Goal: Task Accomplishment & Management: Manage account settings

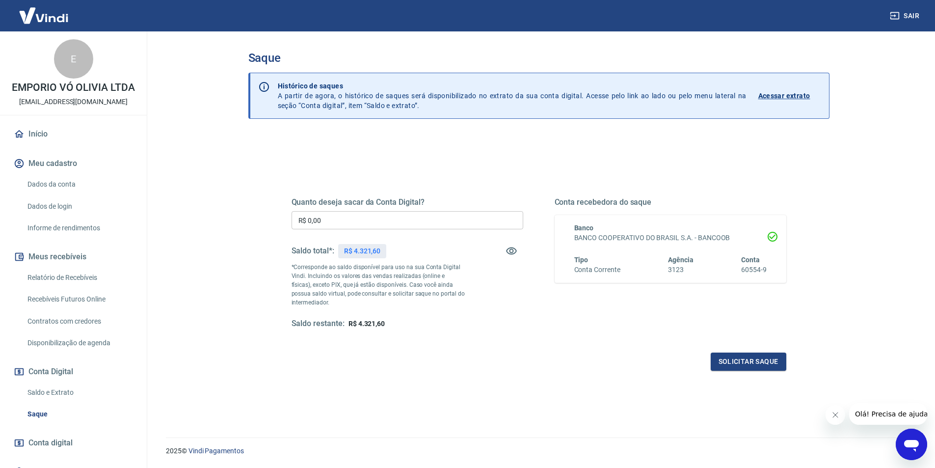
click at [378, 224] on input "R$ 0,00" at bounding box center [408, 220] width 232 height 18
type input "R$ 4.321,60"
click at [732, 364] on button "Solicitar saque" at bounding box center [749, 361] width 76 height 18
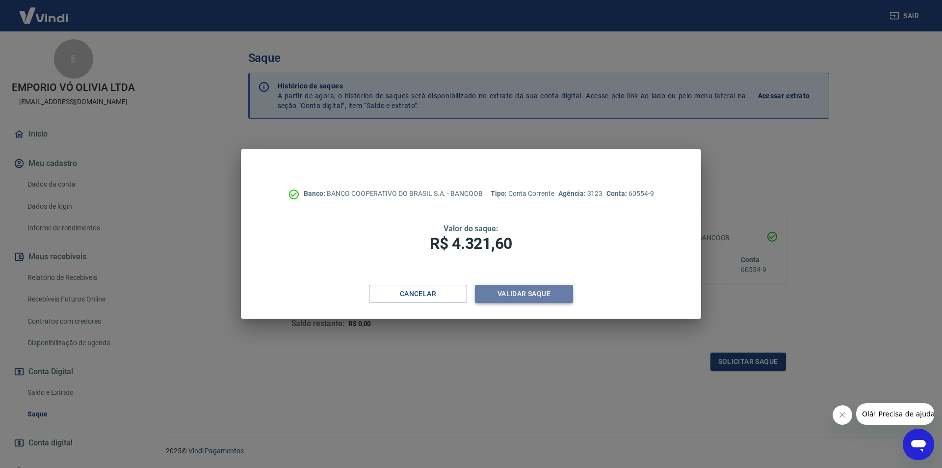
click at [507, 292] on button "Validar saque" at bounding box center [524, 294] width 98 height 18
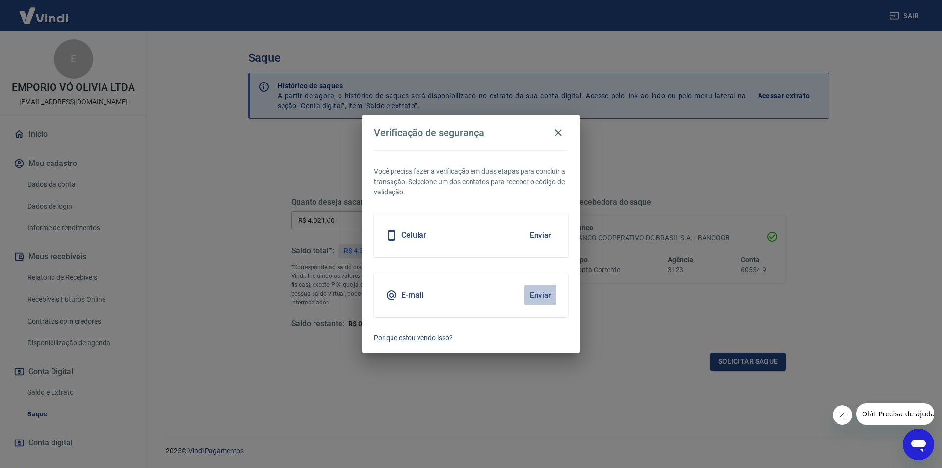
click at [531, 294] on button "Enviar" at bounding box center [541, 295] width 32 height 21
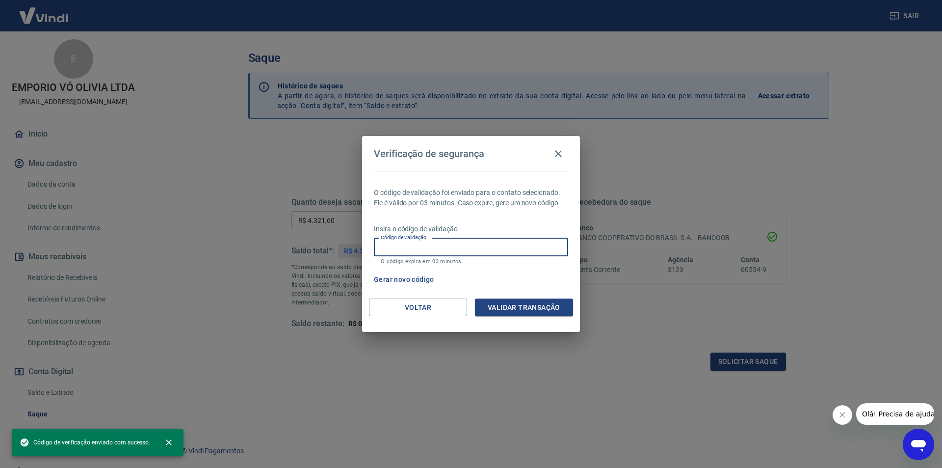
click at [467, 247] on input "Código de validação" at bounding box center [471, 247] width 194 height 18
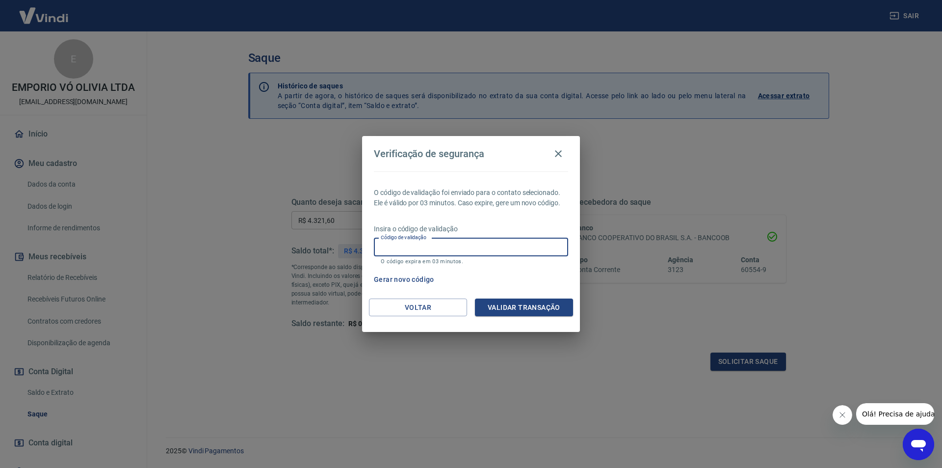
paste input "479872"
type input "479872"
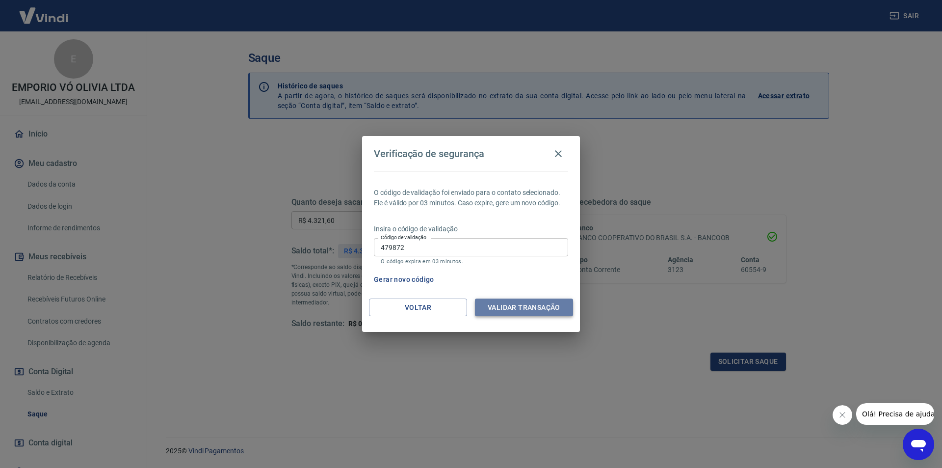
click at [498, 309] on button "Validar transação" at bounding box center [524, 307] width 98 height 18
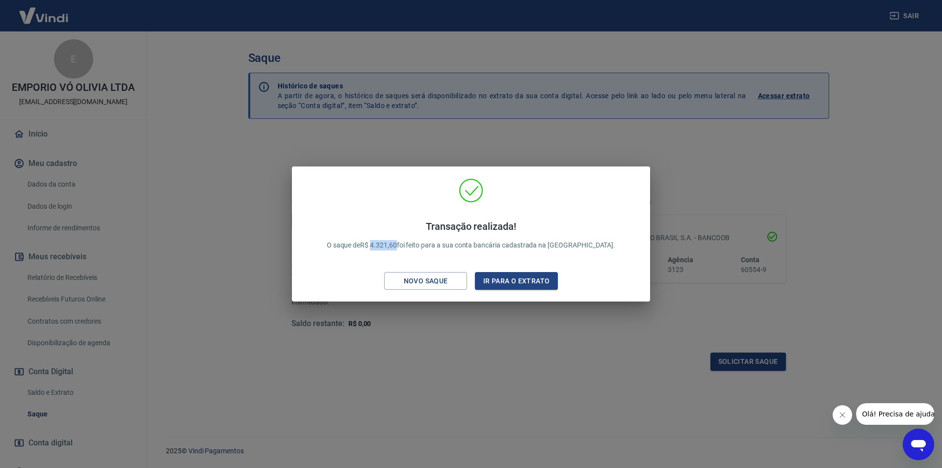
drag, startPoint x: 422, startPoint y: 245, endPoint x: 398, endPoint y: 242, distance: 24.3
click at [398, 242] on p "Transação realizada! O saque de R$ 4.321,60 foi feito para a sua conta bancária…" at bounding box center [471, 235] width 289 height 30
copy p "4.321,60"
click at [268, 234] on div "Transação realizada! O saque de R$ 4.321,60 foi feito para a sua conta bancária…" at bounding box center [471, 234] width 942 height 468
